Goal: Find specific page/section: Find specific page/section

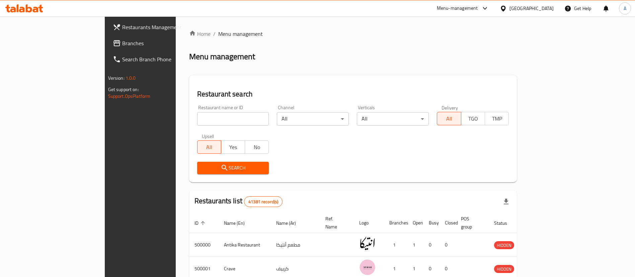
click at [122, 44] on span "Branches" at bounding box center [163, 43] width 83 height 8
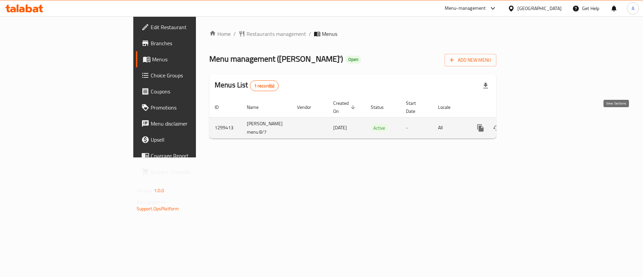
click at [531, 125] on icon "enhanced table" at bounding box center [528, 128] width 6 height 6
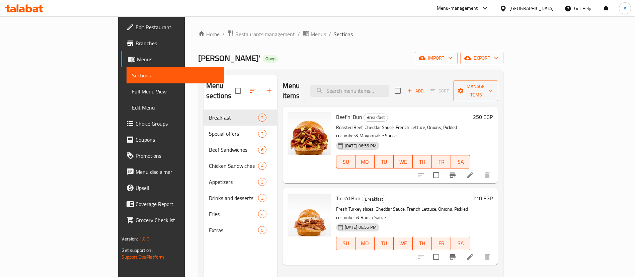
click at [478, 8] on div "Menu-management" at bounding box center [457, 8] width 41 height 8
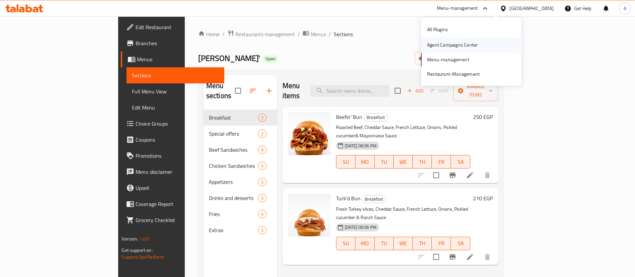
click at [452, 51] on div "Agent Campaigns Center" at bounding box center [452, 44] width 61 height 15
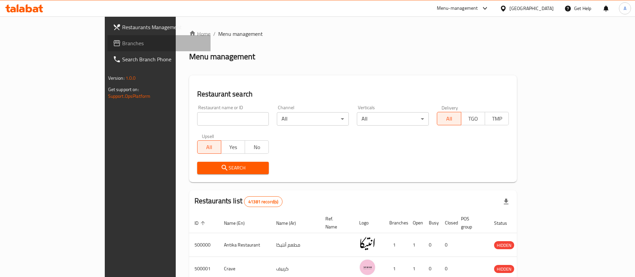
click at [122, 44] on span "Branches" at bounding box center [163, 43] width 83 height 8
